Goal: Communication & Community: Answer question/provide support

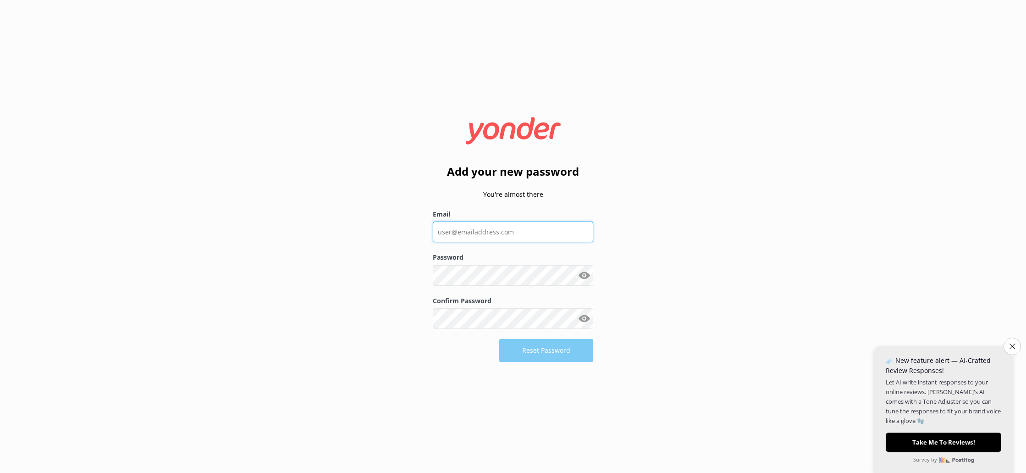
click at [510, 238] on input "Email" at bounding box center [513, 231] width 160 height 21
type input "[PERSON_NAME][EMAIL_ADDRESS][DOMAIN_NAME]"
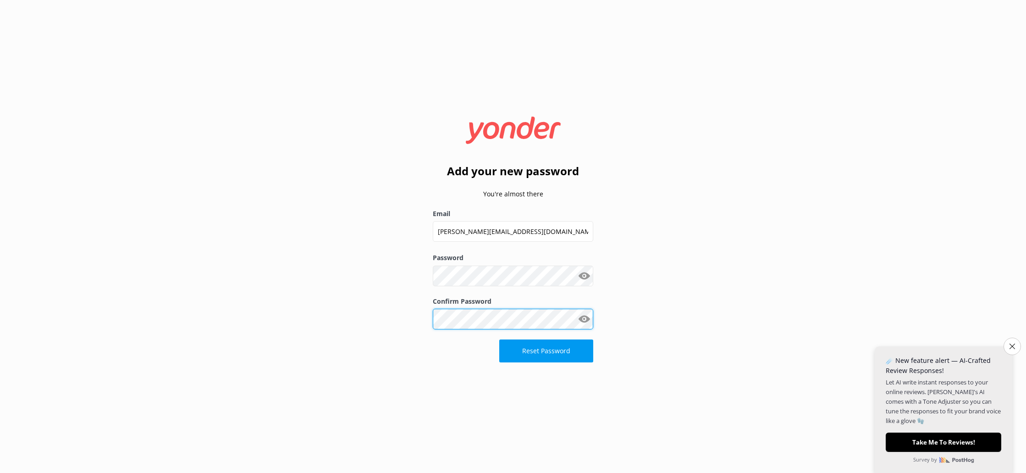
click button "Reset Password" at bounding box center [546, 350] width 94 height 23
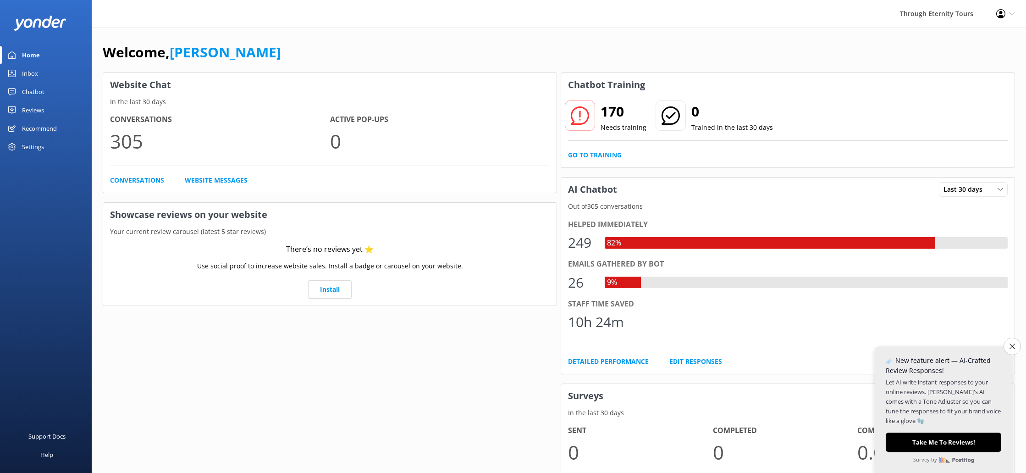
click at [39, 91] on div "Chatbot" at bounding box center [33, 92] width 22 height 18
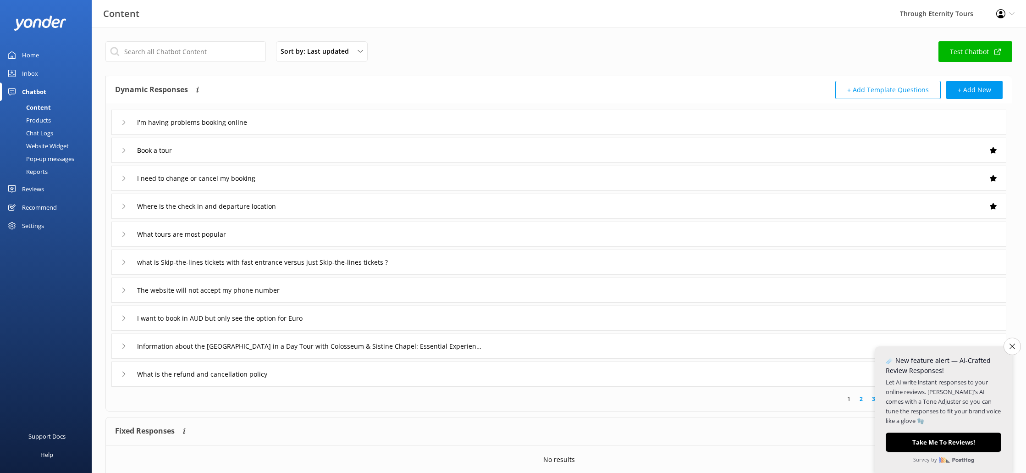
click at [27, 71] on div "Inbox" at bounding box center [30, 73] width 16 height 18
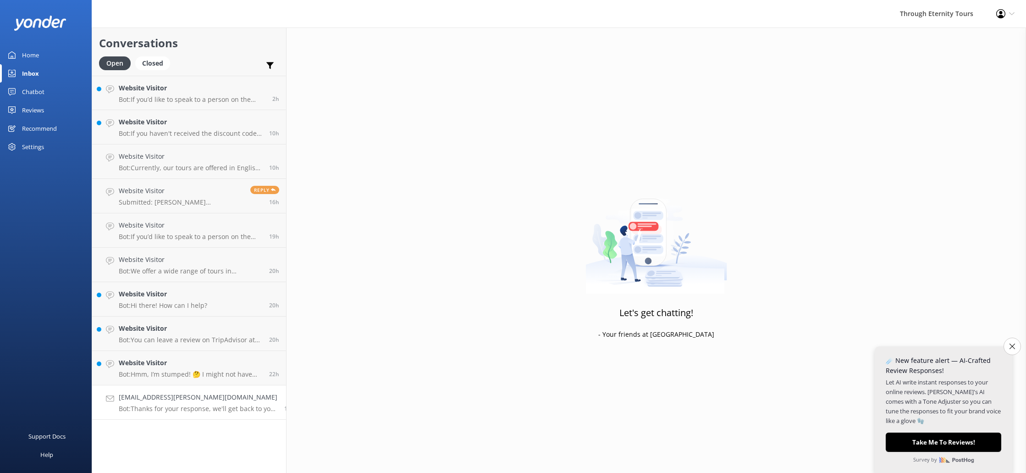
click at [196, 402] on div "[EMAIL_ADDRESS][PERSON_NAME][DOMAIN_NAME] Bot: Thanks for your response, we'll …" at bounding box center [198, 402] width 159 height 20
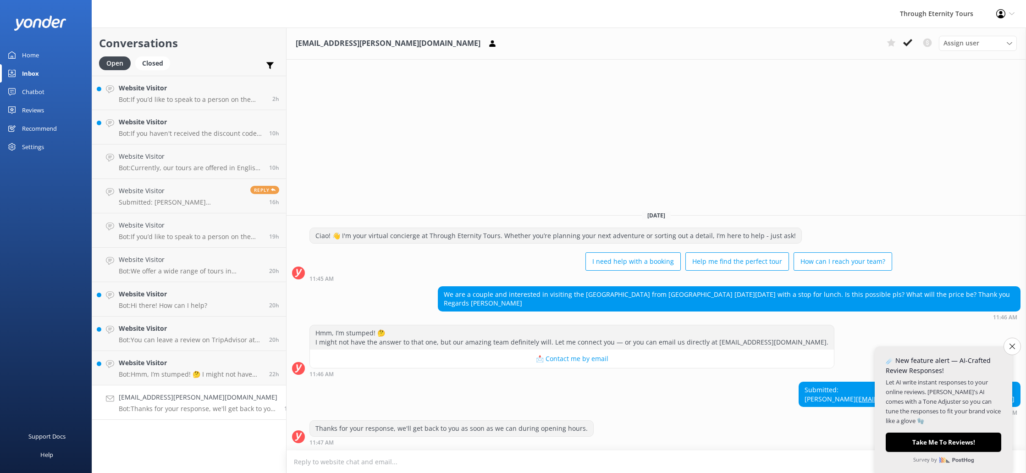
click at [1013, 345] on icon "Close survey" at bounding box center [1013, 346] width 6 height 6
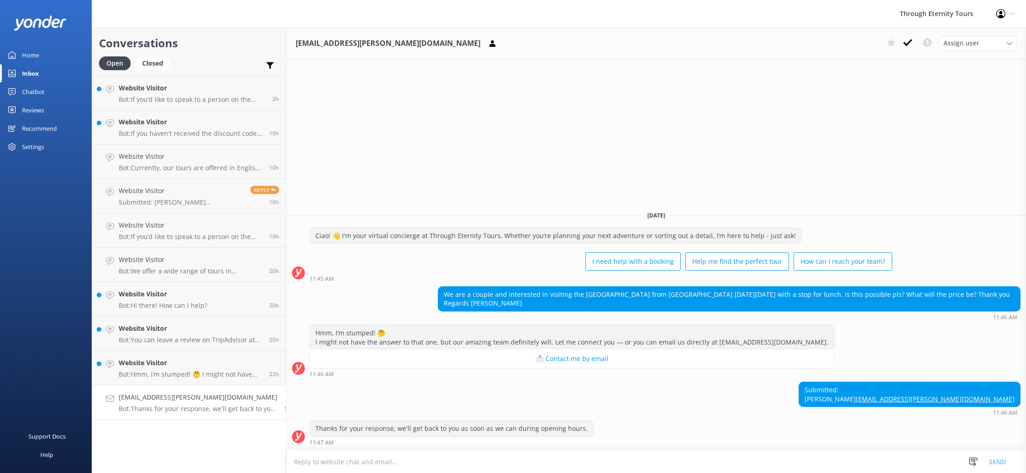
drag, startPoint x: 982, startPoint y: 390, endPoint x: 920, endPoint y: 389, distance: 61.9
click at [920, 389] on div "Submitted: [PERSON_NAME] [PERSON_NAME][EMAIL_ADDRESS][DOMAIN_NAME] 11:46 AM" at bounding box center [657, 398] width 740 height 34
copy div "[PERSON_NAME]"
click at [390, 467] on textarea at bounding box center [657, 461] width 740 height 22
click at [971, 460] on icon at bounding box center [973, 461] width 9 height 9
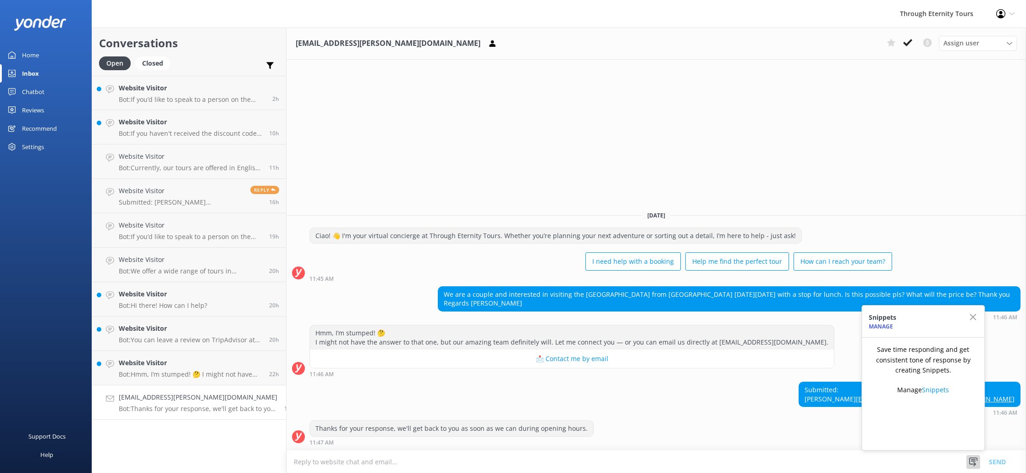
click at [824, 348] on div "Hmm, I’m stumped! 🤔 I might not have the answer to that one, but our amazing te…" at bounding box center [657, 351] width 740 height 52
click at [792, 381] on div "Submitted: [PERSON_NAME] [PERSON_NAME][EMAIL_ADDRESS][DOMAIN_NAME] 11:46 AM" at bounding box center [657, 398] width 740 height 34
click at [251, 190] on span "Reply" at bounding box center [264, 190] width 29 height 8
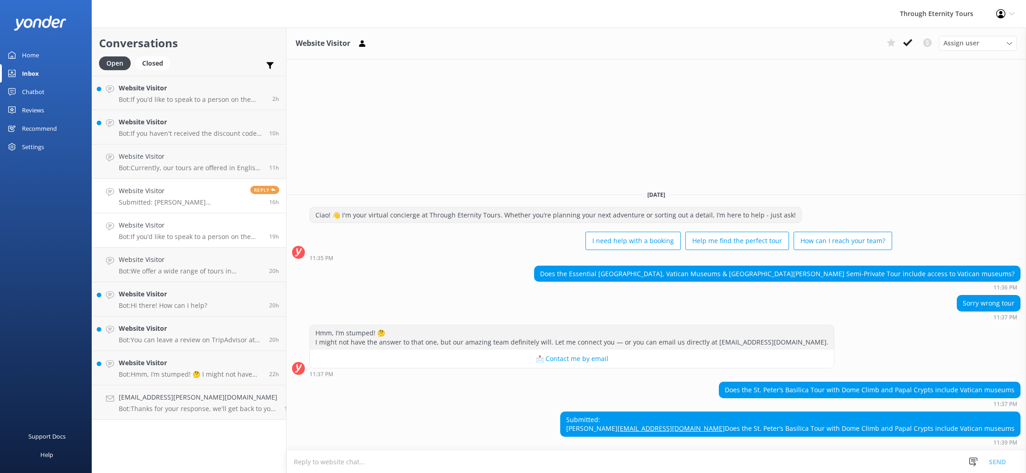
click at [198, 227] on h4 "Website Visitor" at bounding box center [191, 225] width 144 height 10
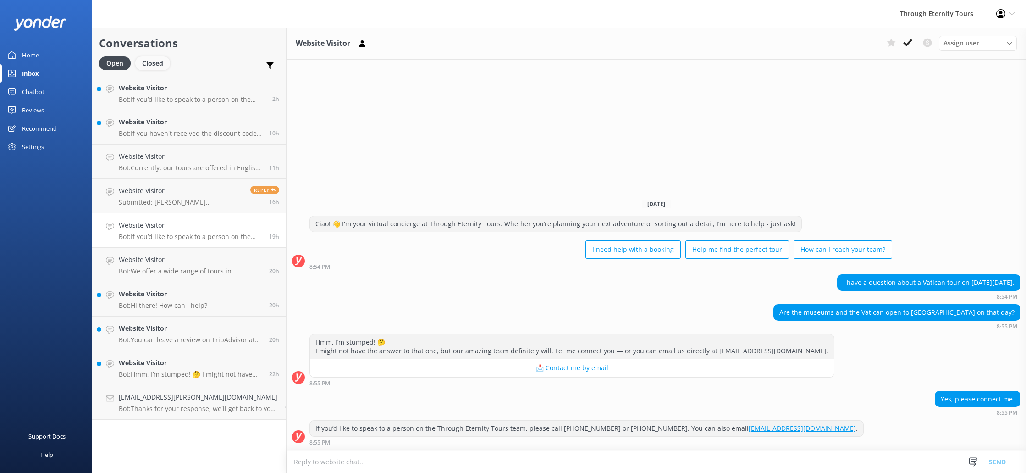
click at [157, 63] on div "Closed" at bounding box center [152, 63] width 35 height 14
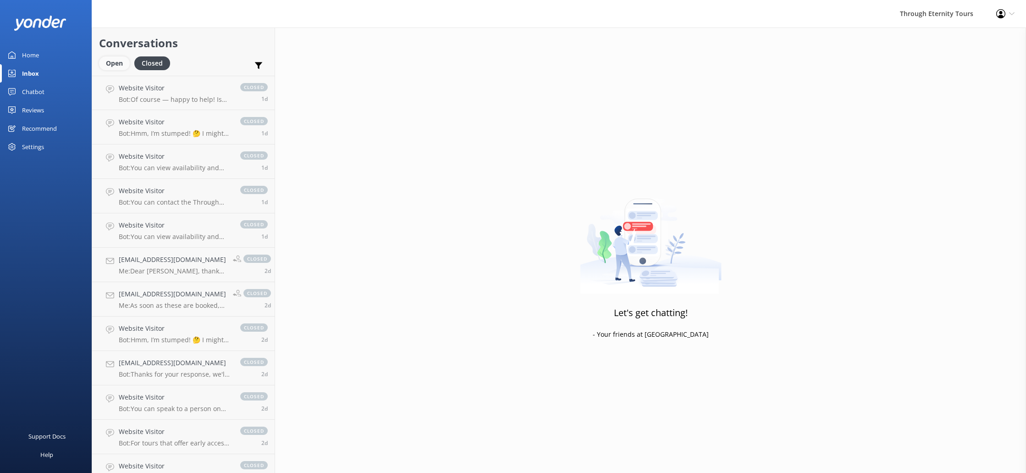
click at [121, 62] on div "Open" at bounding box center [114, 63] width 31 height 14
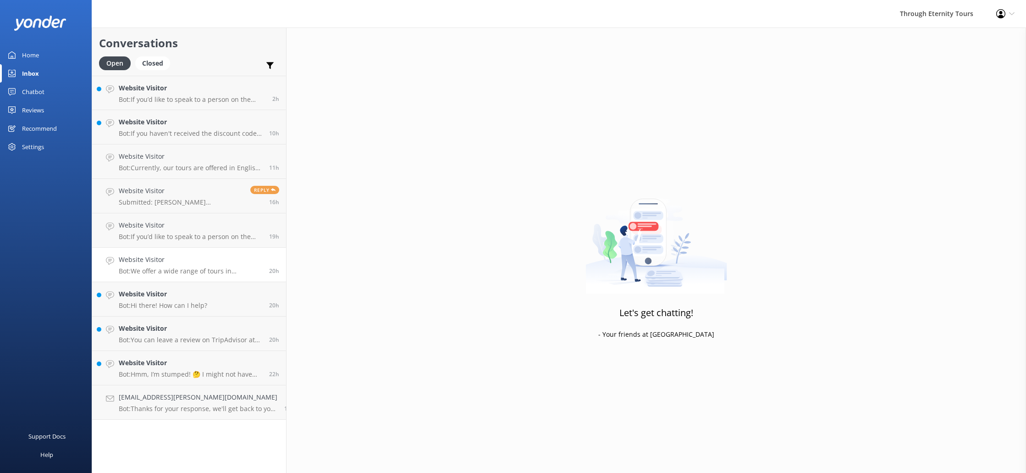
click at [226, 265] on h4 "Website Visitor" at bounding box center [191, 259] width 144 height 10
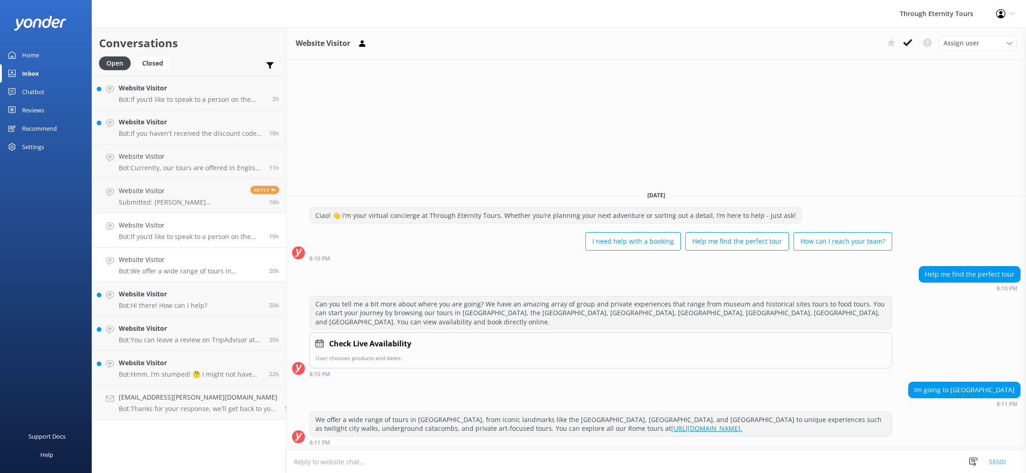
click at [174, 245] on link "Website Visitor Bot: If you’d like to speak to a person on the Through Eternity…" at bounding box center [189, 230] width 194 height 34
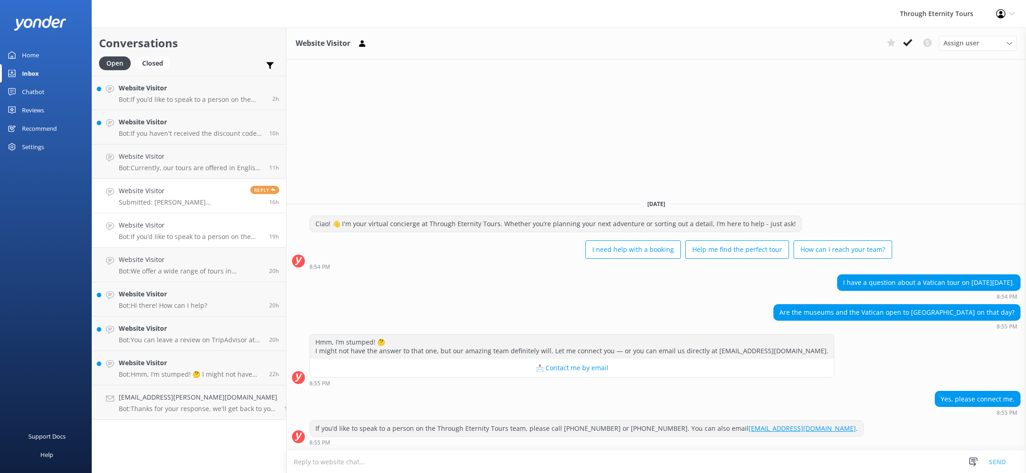
click at [174, 206] on link "Website Visitor Submitted: [PERSON_NAME] [EMAIL_ADDRESS][DOMAIN_NAME] Does the …" at bounding box center [189, 196] width 194 height 34
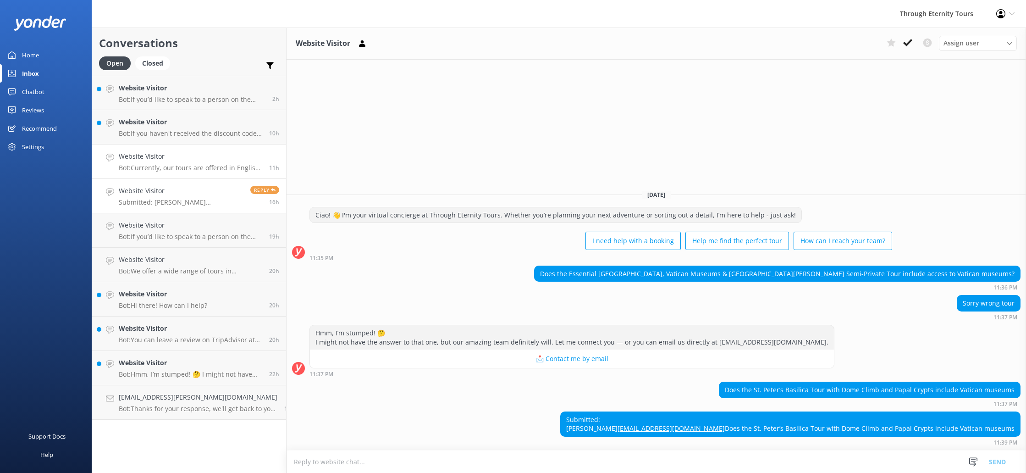
click at [167, 176] on link "Website Visitor Bot: Currently, our tours are offered in English only. It may b…" at bounding box center [189, 161] width 194 height 34
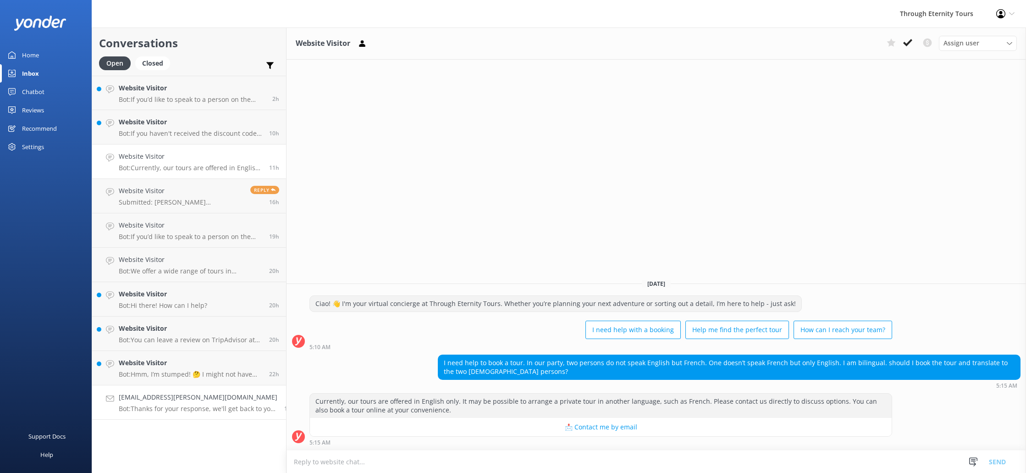
click at [205, 401] on h4 "[EMAIL_ADDRESS][PERSON_NAME][DOMAIN_NAME]" at bounding box center [198, 397] width 159 height 10
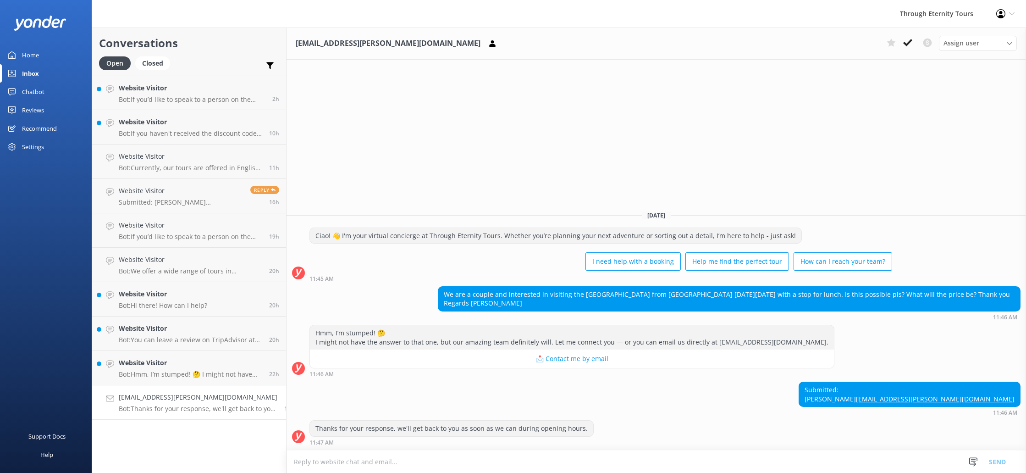
click at [205, 401] on h4 "[EMAIL_ADDRESS][PERSON_NAME][DOMAIN_NAME]" at bounding box center [198, 397] width 159 height 10
click at [987, 43] on div "Assign user" at bounding box center [977, 43] width 73 height 10
drag, startPoint x: 776, startPoint y: 135, endPoint x: 863, endPoint y: 83, distance: 102.2
click at [776, 135] on div "[EMAIL_ADDRESS][PERSON_NAME][DOMAIN_NAME] Assign user [PERSON_NAME] Nadya Oks […" at bounding box center [657, 250] width 740 height 445
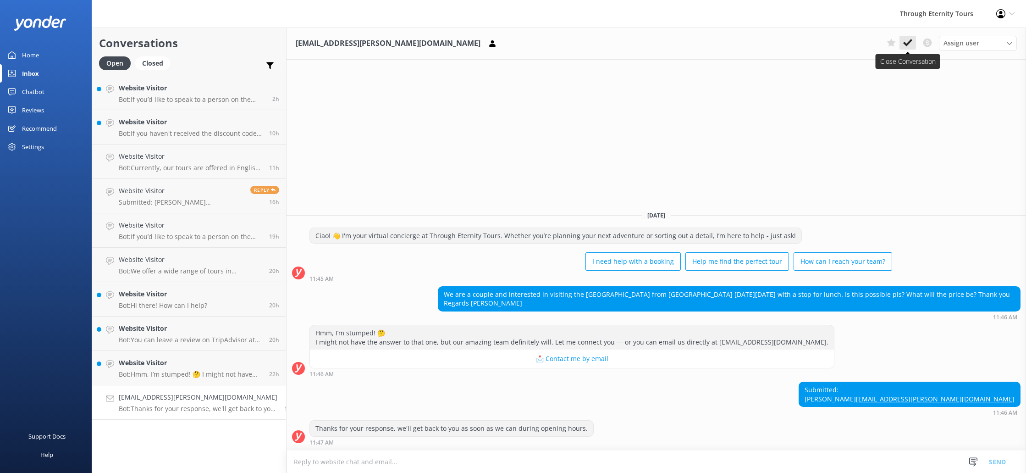
click at [906, 42] on icon at bounding box center [907, 42] width 9 height 9
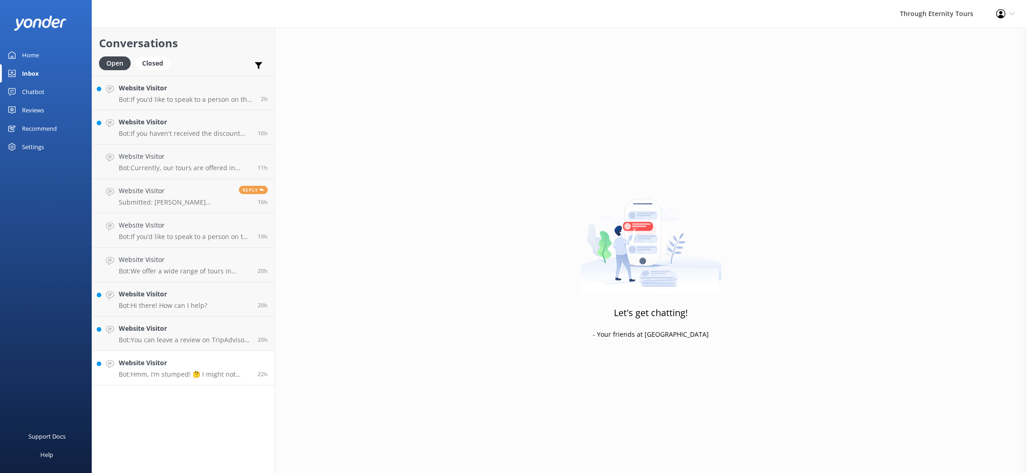
click at [238, 367] on h4 "Website Visitor" at bounding box center [185, 363] width 132 height 10
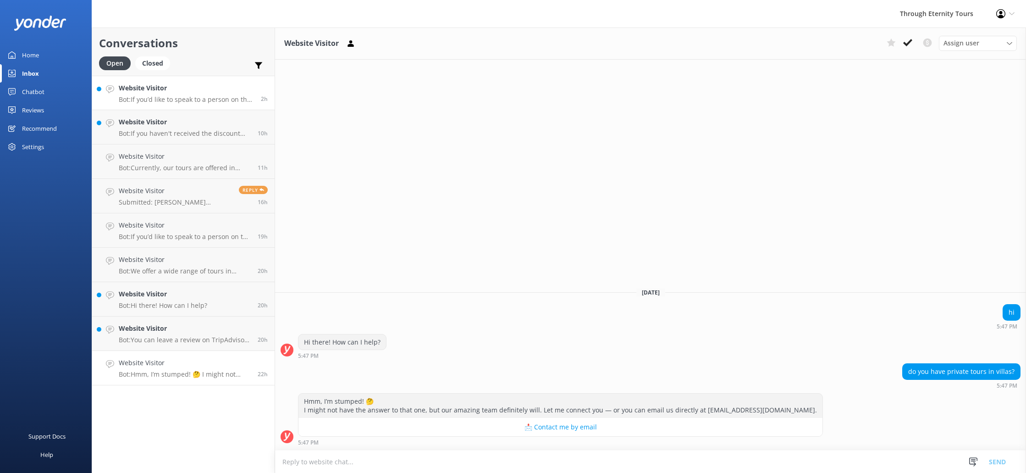
click at [184, 99] on p "Bot: If you’d like to speak to a person on the Through Eternity Tours team, ple…" at bounding box center [186, 99] width 135 height 8
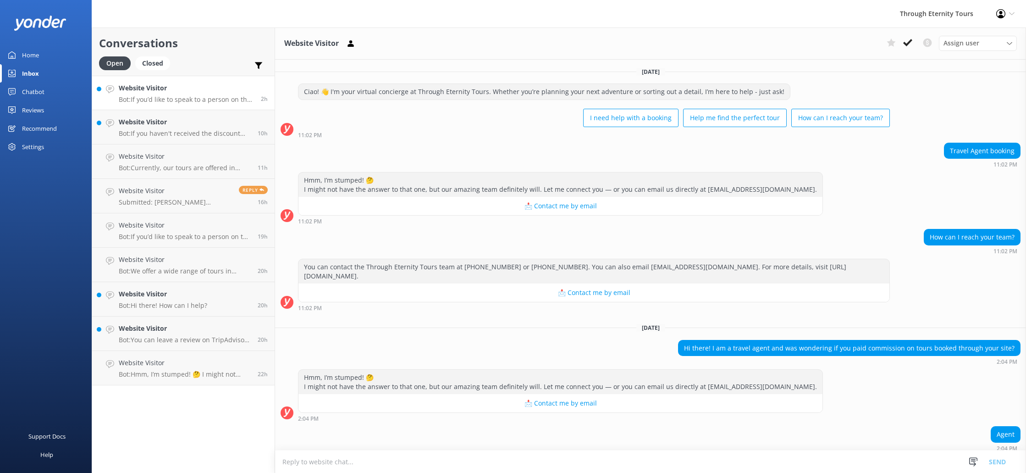
scroll to position [53, 0]
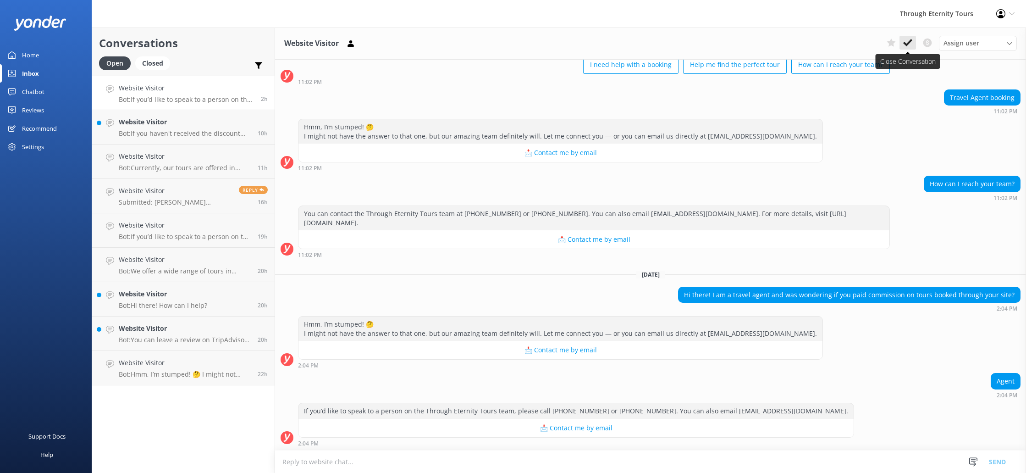
click at [906, 44] on use at bounding box center [907, 42] width 9 height 7
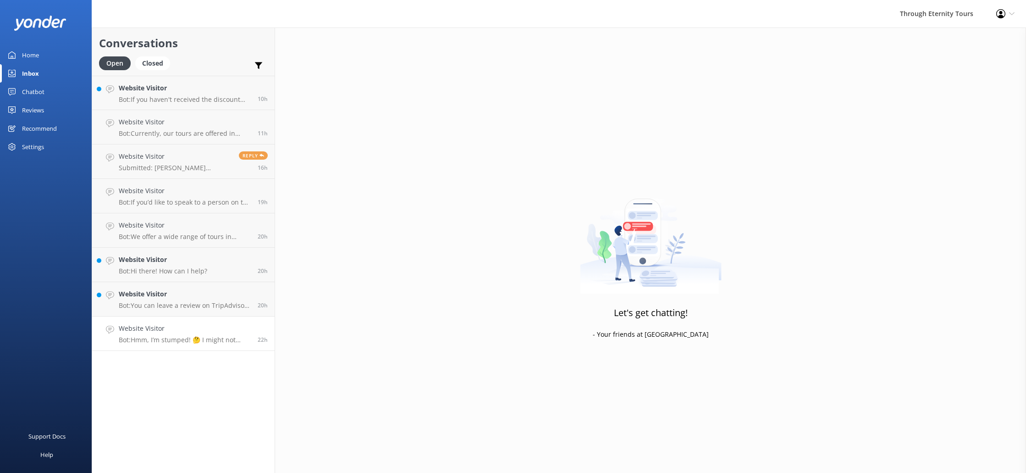
click at [166, 341] on p "Bot: Hmm, I’m stumped! 🤔 I might not have the answer to that one, but our amazi…" at bounding box center [185, 340] width 132 height 8
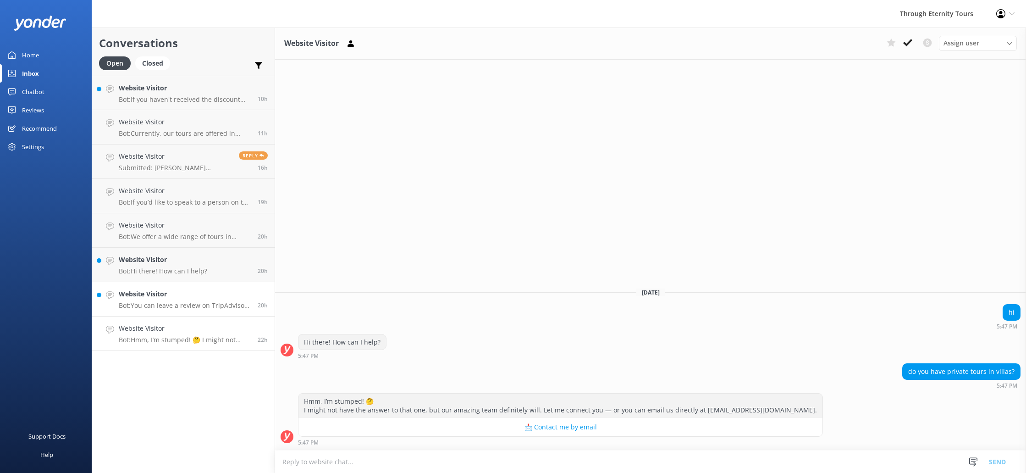
click at [185, 303] on p "Bot: You can leave a review on TripAdvisor at [URL][DOMAIN_NAME], on Google at …" at bounding box center [185, 305] width 132 height 8
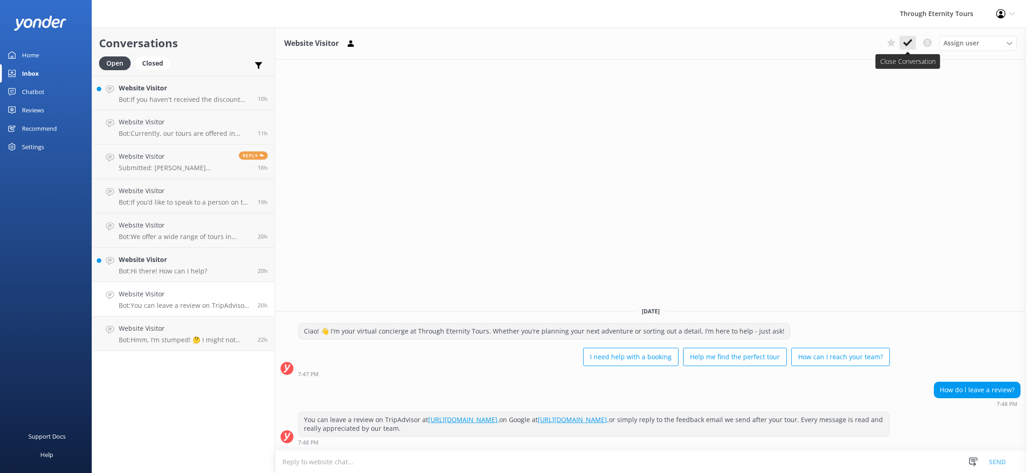
click at [910, 44] on icon at bounding box center [907, 42] width 9 height 9
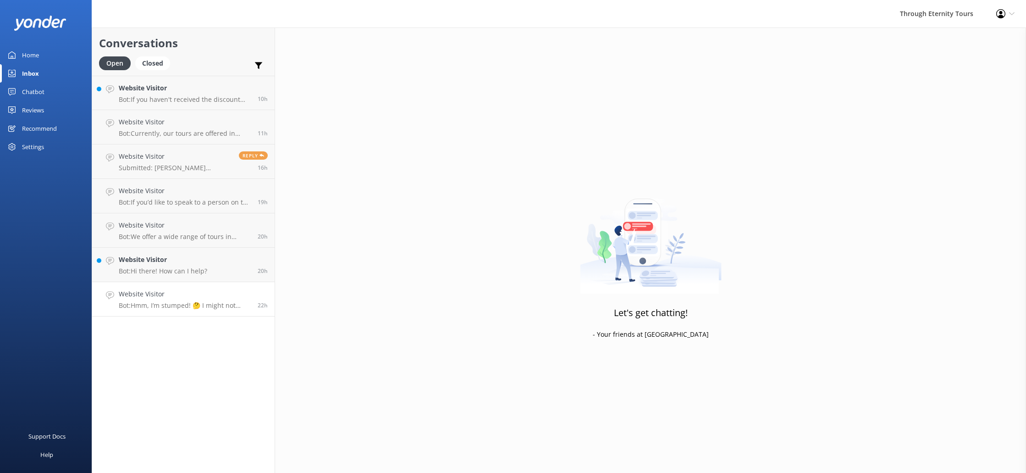
click at [194, 305] on p "Bot: Hmm, I’m stumped! 🤔 I might not have the answer to that one, but our amazi…" at bounding box center [185, 305] width 132 height 8
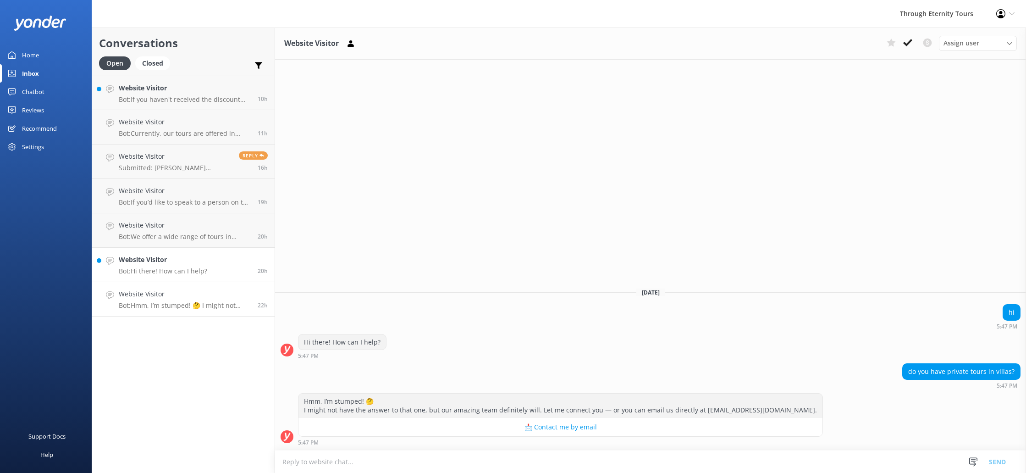
click at [183, 268] on p "Bot: Hi there! How can I help?" at bounding box center [163, 271] width 88 height 8
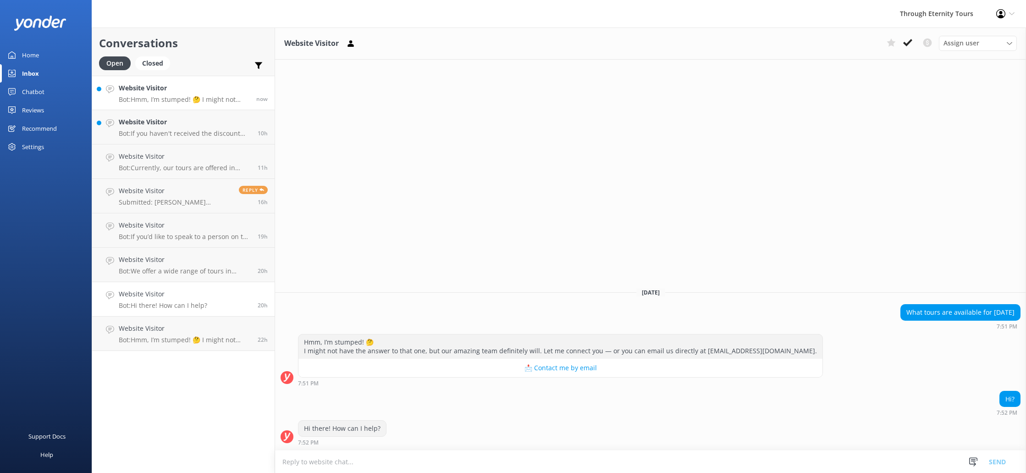
click at [231, 100] on p "Bot: Hmm, I’m stumped! 🤔 I might not have the answer to that one, but our amazi…" at bounding box center [184, 99] width 131 height 8
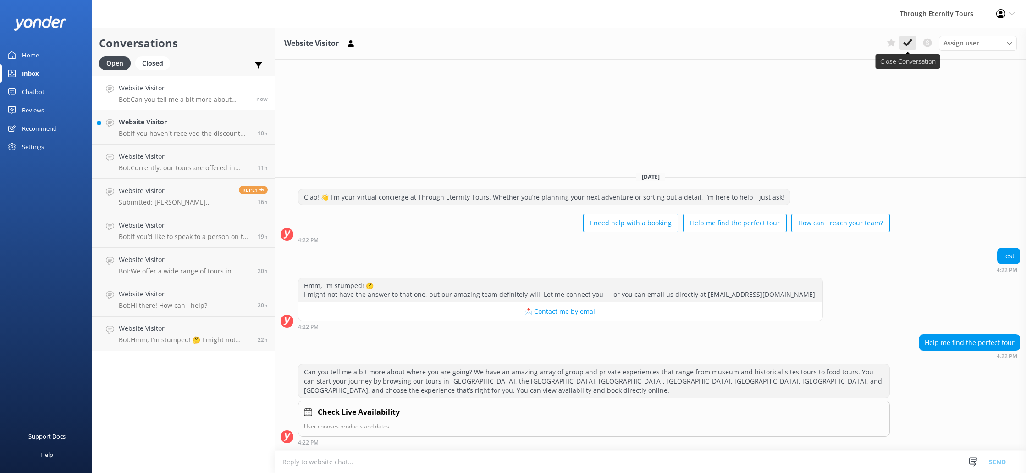
click at [908, 43] on use at bounding box center [907, 42] width 9 height 7
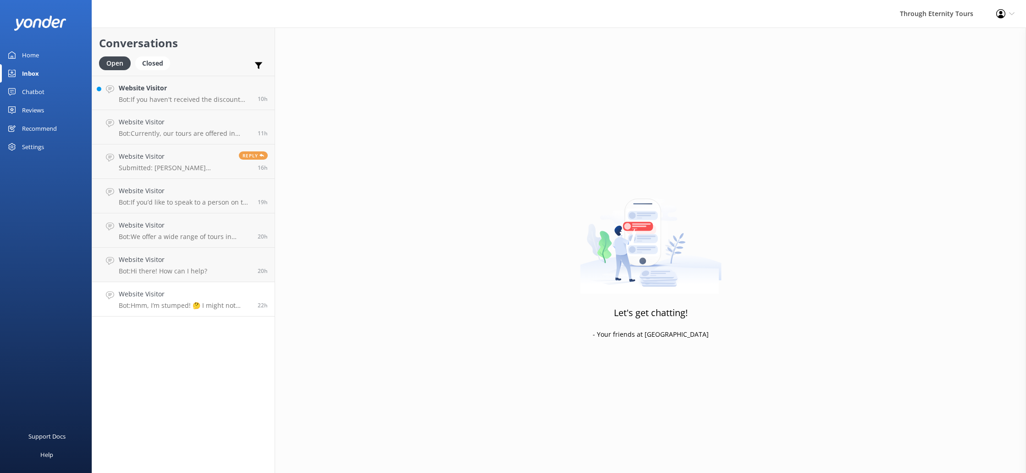
click at [238, 301] on p "Bot: Hmm, I’m stumped! 🤔 I might not have the answer to that one, but our amazi…" at bounding box center [185, 305] width 132 height 8
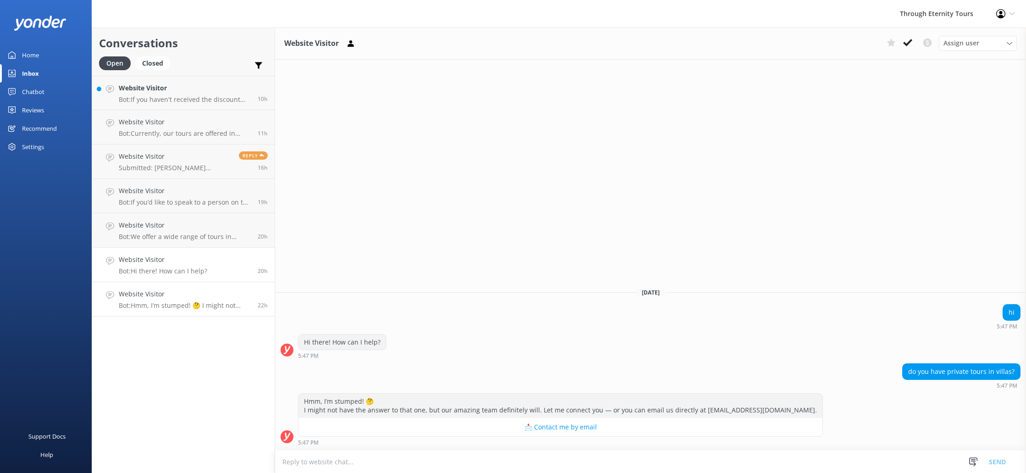
click at [224, 258] on link "Website Visitor Bot: Hi there! How can I help? 20h" at bounding box center [183, 265] width 182 height 34
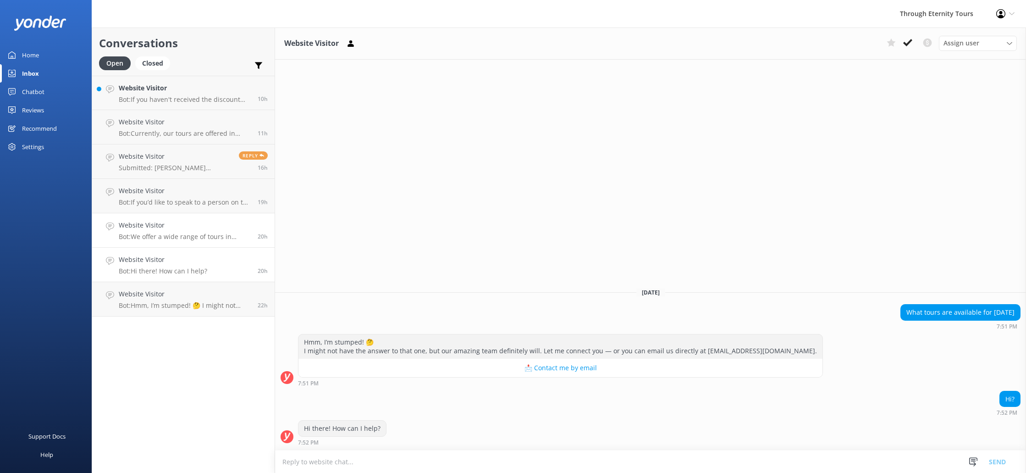
click at [212, 227] on h4 "Website Visitor" at bounding box center [185, 225] width 132 height 10
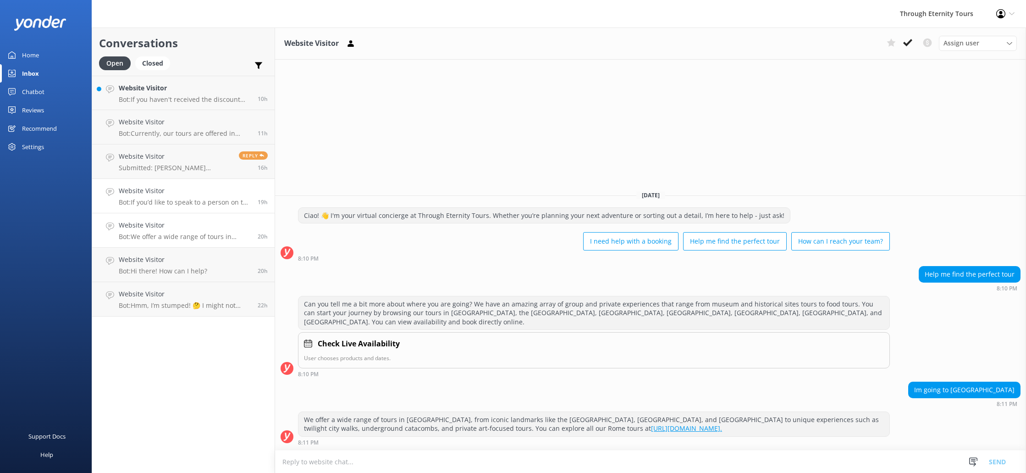
click at [185, 197] on div "Website Visitor Bot: If you’d like to speak to a person on the Through Eternity…" at bounding box center [185, 196] width 132 height 20
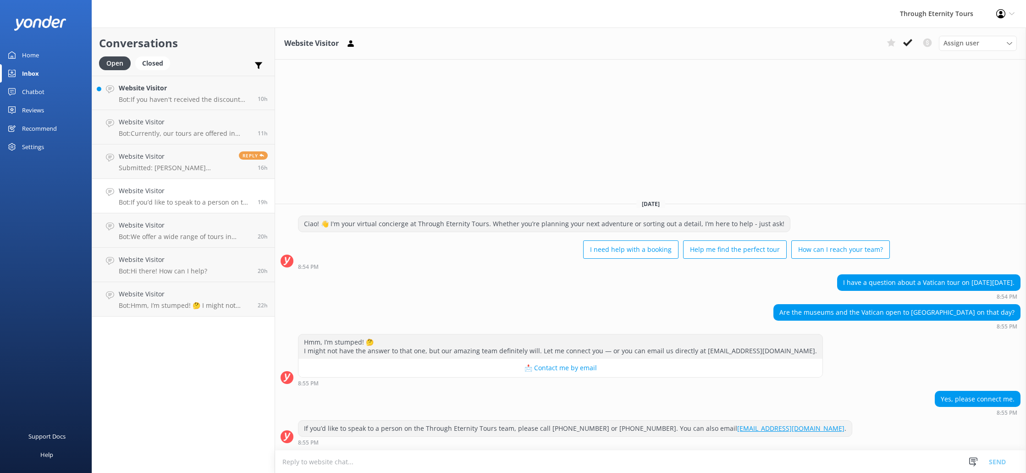
click at [192, 197] on div "Website Visitor Bot: If you’d like to speak to a person on the Through Eternity…" at bounding box center [185, 196] width 132 height 20
click at [541, 368] on button "📩 Contact me by email" at bounding box center [561, 368] width 524 height 18
click at [526, 370] on button "📩 Contact me by email" at bounding box center [561, 368] width 524 height 18
click at [159, 234] on p "Bot: We offer a wide range of tours in [GEOGRAPHIC_DATA], from iconic landmarks…" at bounding box center [185, 236] width 132 height 8
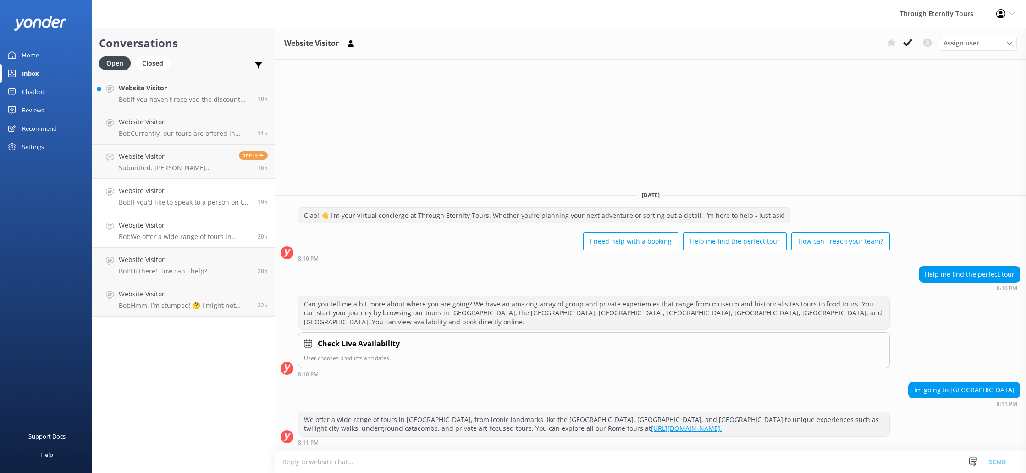
click at [158, 201] on p "Bot: If you’d like to speak to a person on the Through Eternity Tours team, ple…" at bounding box center [185, 202] width 132 height 8
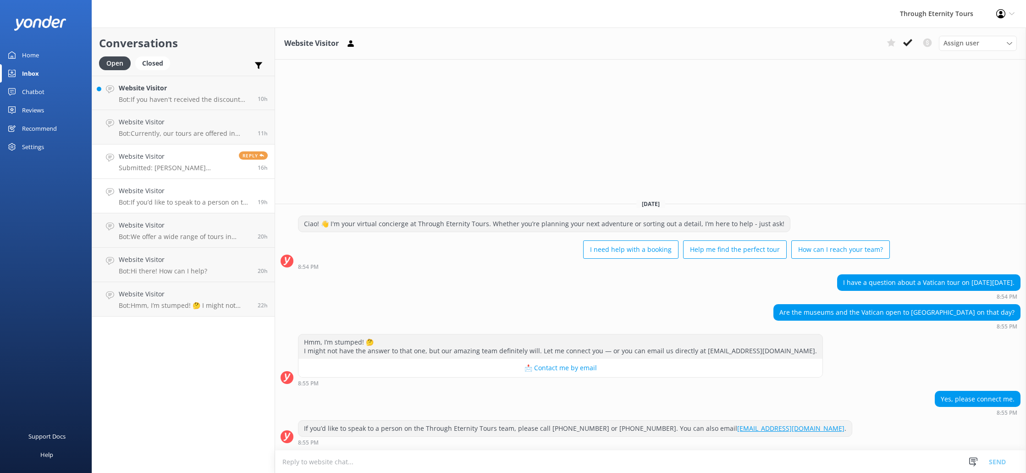
click at [171, 167] on p "Submitted: [PERSON_NAME] [EMAIL_ADDRESS][DOMAIN_NAME] Does the [GEOGRAPHIC_DATA…" at bounding box center [175, 168] width 113 height 8
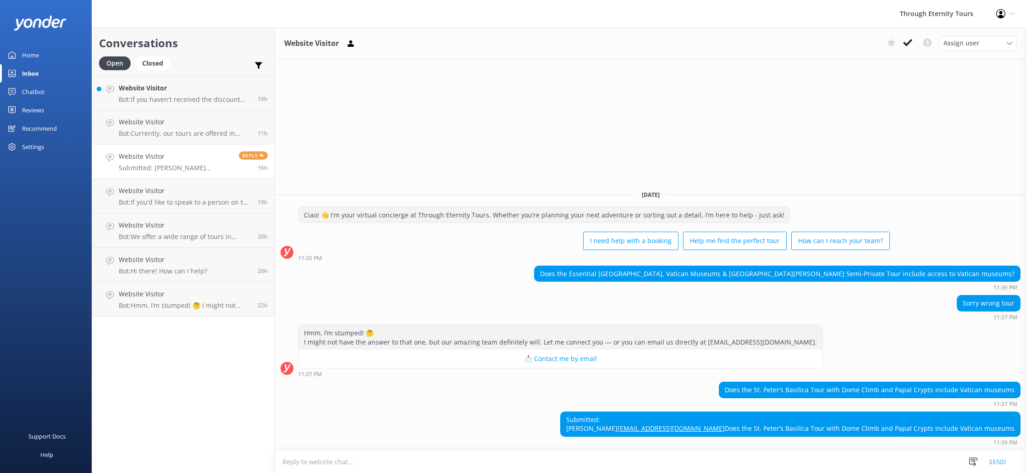
click at [553, 349] on button "📩 Contact me by email" at bounding box center [561, 358] width 524 height 18
drag, startPoint x: 475, startPoint y: 334, endPoint x: 480, endPoint y: 308, distance: 27.0
click at [475, 349] on button "📩 Contact me by email" at bounding box center [561, 358] width 524 height 18
click at [480, 325] on div "Hmm, I’m stumped! 🤔 I might not have the answer to that one, but our amazing te…" at bounding box center [561, 337] width 524 height 24
click at [564, 349] on button "📩 Contact me by email" at bounding box center [561, 358] width 524 height 18
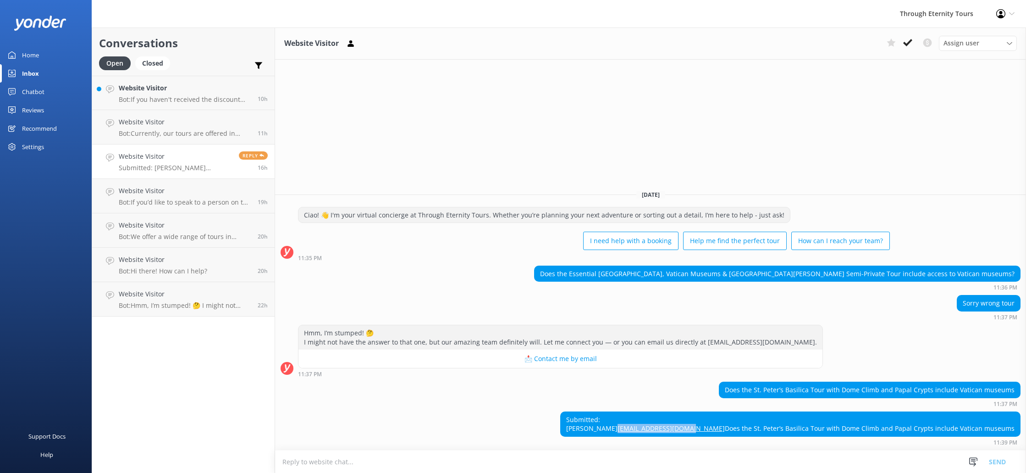
drag, startPoint x: 804, startPoint y: 413, endPoint x: 732, endPoint y: 410, distance: 72.5
click at [732, 412] on div "Submitted: [PERSON_NAME] [EMAIL_ADDRESS][DOMAIN_NAME] Does the [GEOGRAPHIC_DATA…" at bounding box center [790, 424] width 459 height 24
copy link "[EMAIL_ADDRESS][DOMAIN_NAME]"
drag, startPoint x: 768, startPoint y: 402, endPoint x: 727, endPoint y: 402, distance: 41.3
click at [728, 411] on div "Submitted: [PERSON_NAME] [EMAIL_ADDRESS][DOMAIN_NAME] Does the [GEOGRAPHIC_DATA…" at bounding box center [790, 423] width 460 height 25
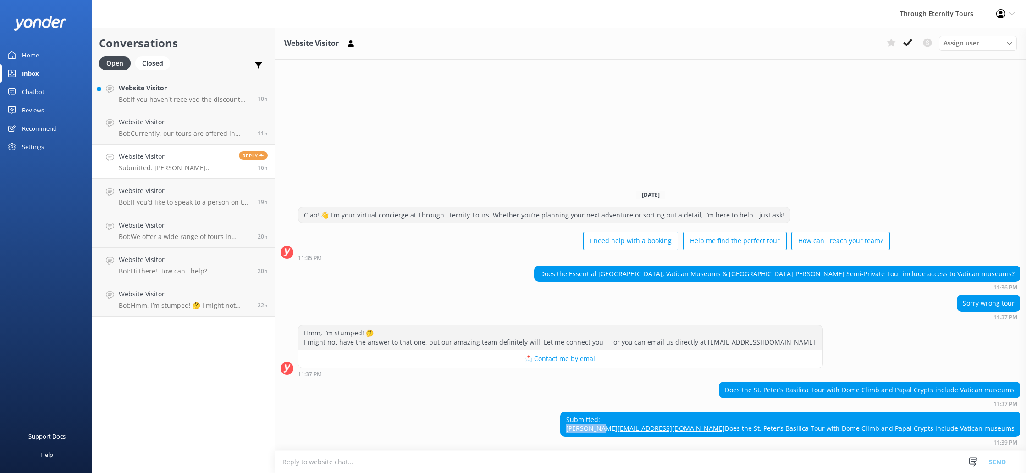
copy div "[PERSON_NAME]"
drag, startPoint x: 735, startPoint y: 431, endPoint x: 938, endPoint y: 426, distance: 203.2
click at [938, 426] on div "Submitted: [PERSON_NAME] [EMAIL_ADDRESS][DOMAIN_NAME] Does the [GEOGRAPHIC_DATA…" at bounding box center [790, 424] width 459 height 24
copy div "Does the St. Peter’s Basilica Tour with Dome Climb and Papal Crypts"
click at [466, 462] on textarea at bounding box center [650, 461] width 751 height 22
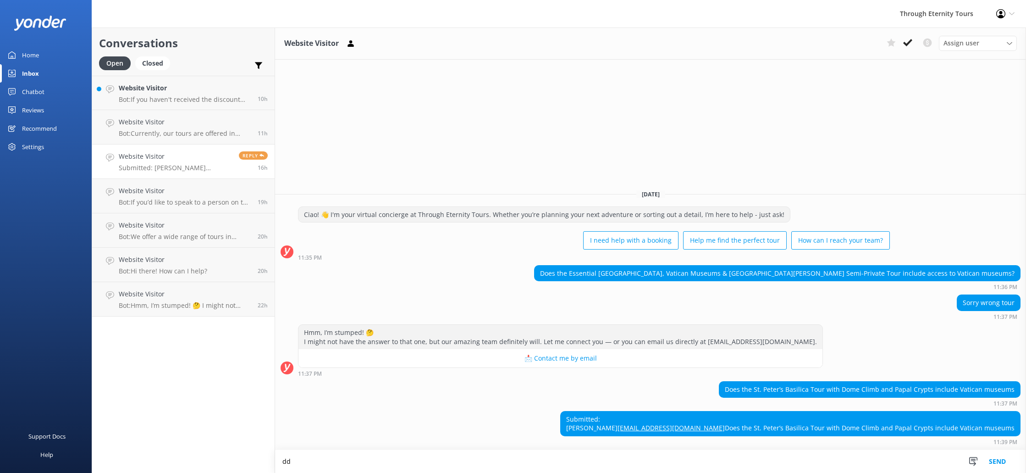
type textarea "d"
click at [560, 349] on button "📩 Contact me by email" at bounding box center [561, 358] width 524 height 18
drag, startPoint x: 809, startPoint y: 410, endPoint x: 730, endPoint y: 410, distance: 79.3
click at [729, 412] on div "Submitted: [PERSON_NAME] [EMAIL_ADDRESS][DOMAIN_NAME] Does the [GEOGRAPHIC_DATA…" at bounding box center [790, 424] width 459 height 24
copy link "[EMAIL_ADDRESS][DOMAIN_NAME]"
